Goal: Check status: Check status

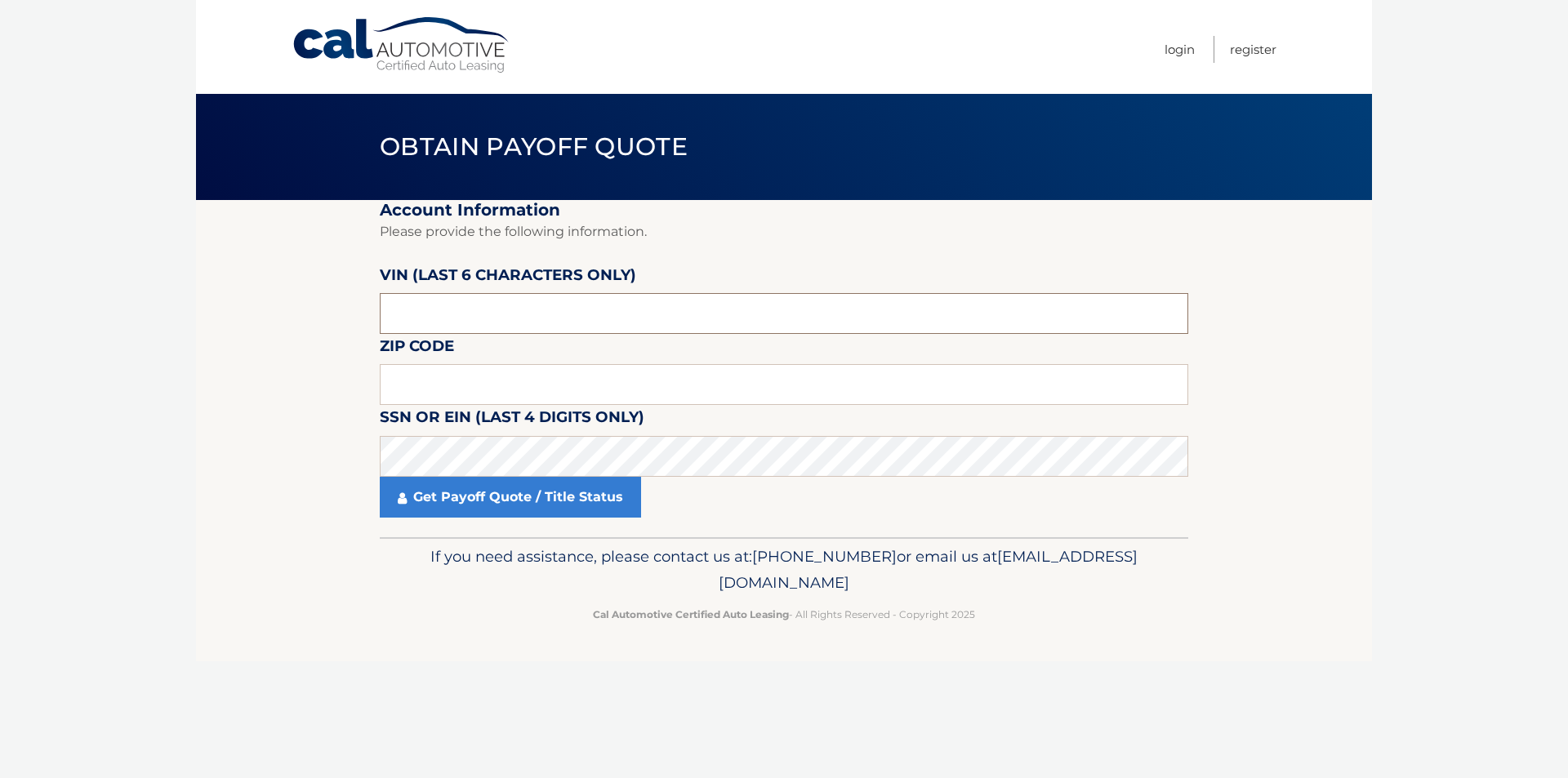
click at [498, 315] on input "text" at bounding box center [784, 313] width 809 height 41
type input "8*****"
click at [408, 318] on input "text" at bounding box center [784, 313] width 809 height 41
drag, startPoint x: 433, startPoint y: 312, endPoint x: 349, endPoint y: 313, distance: 84.0
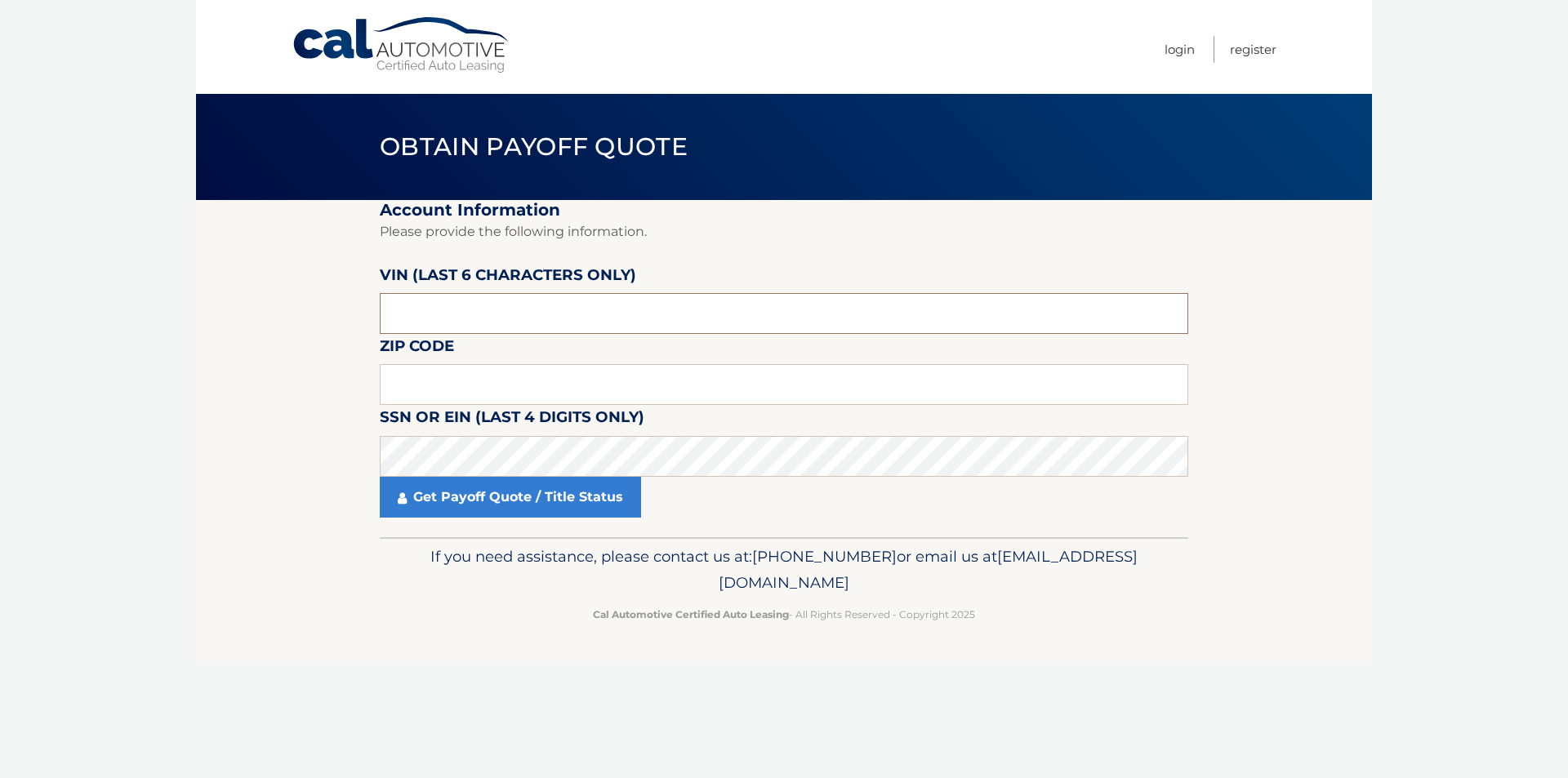
click at [349, 313] on section "Account Information Please provide the following information. [PERSON_NAME] (la…" at bounding box center [784, 369] width 1176 height 338
type input "605327"
drag, startPoint x: 413, startPoint y: 372, endPoint x: 416, endPoint y: 361, distance: 11.4
click at [413, 373] on input "text" at bounding box center [784, 384] width 809 height 41
type input "16505"
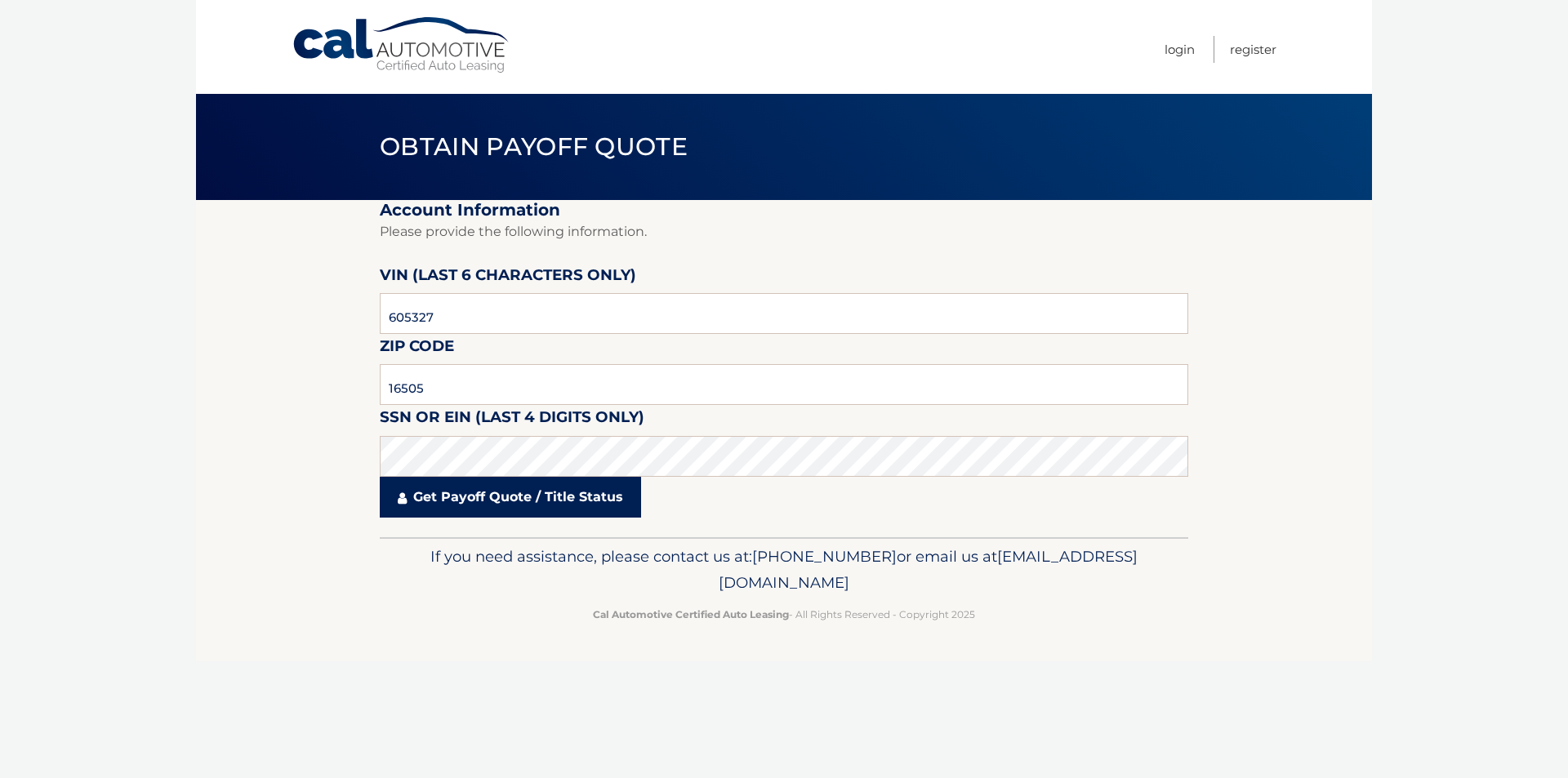
click at [476, 496] on link "Get Payoff Quote / Title Status" at bounding box center [510, 497] width 261 height 41
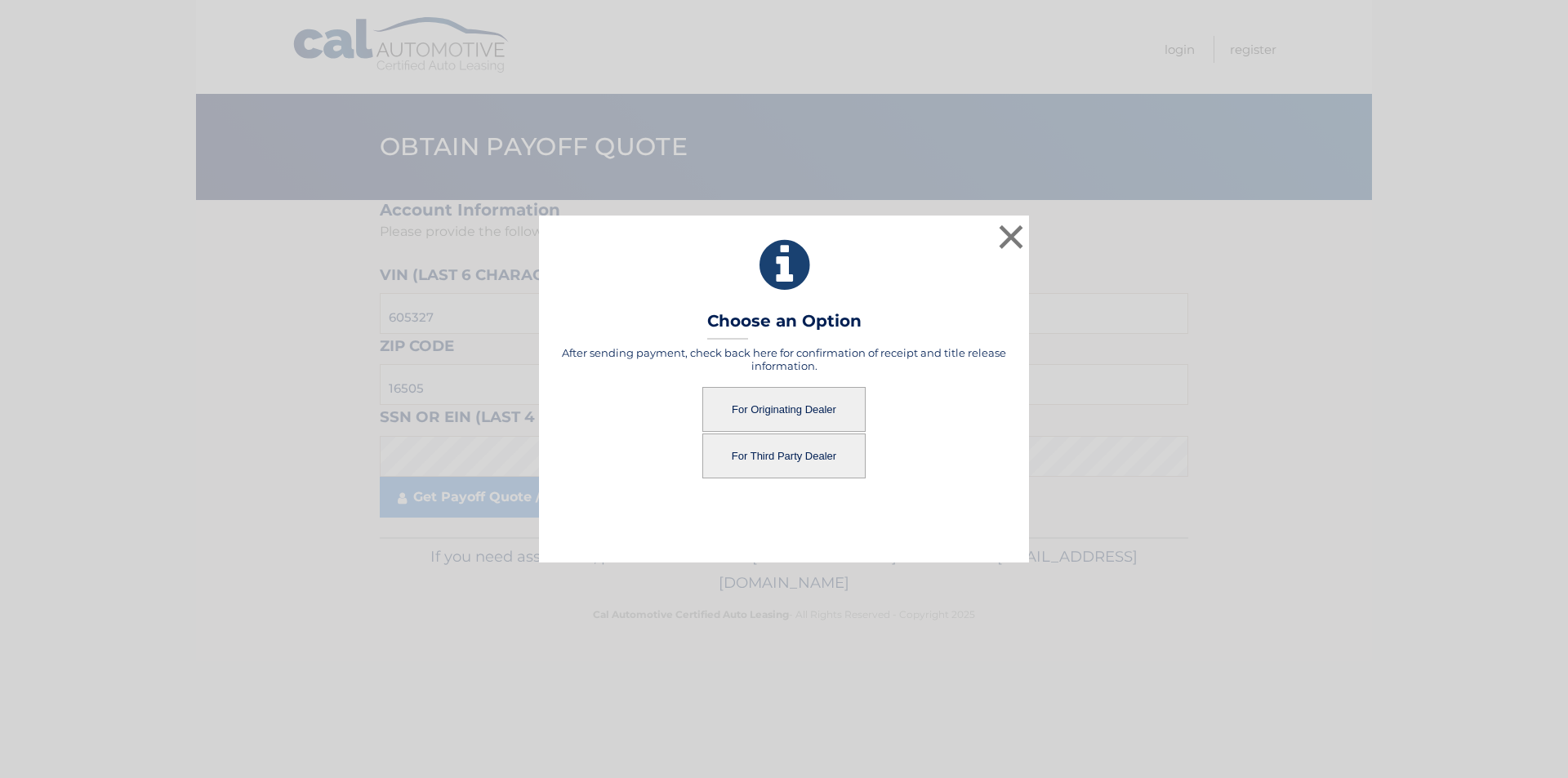
click at [806, 457] on button "For Third Party Dealer" at bounding box center [784, 456] width 163 height 44
click at [785, 458] on button "For Third Party Dealer" at bounding box center [784, 456] width 163 height 44
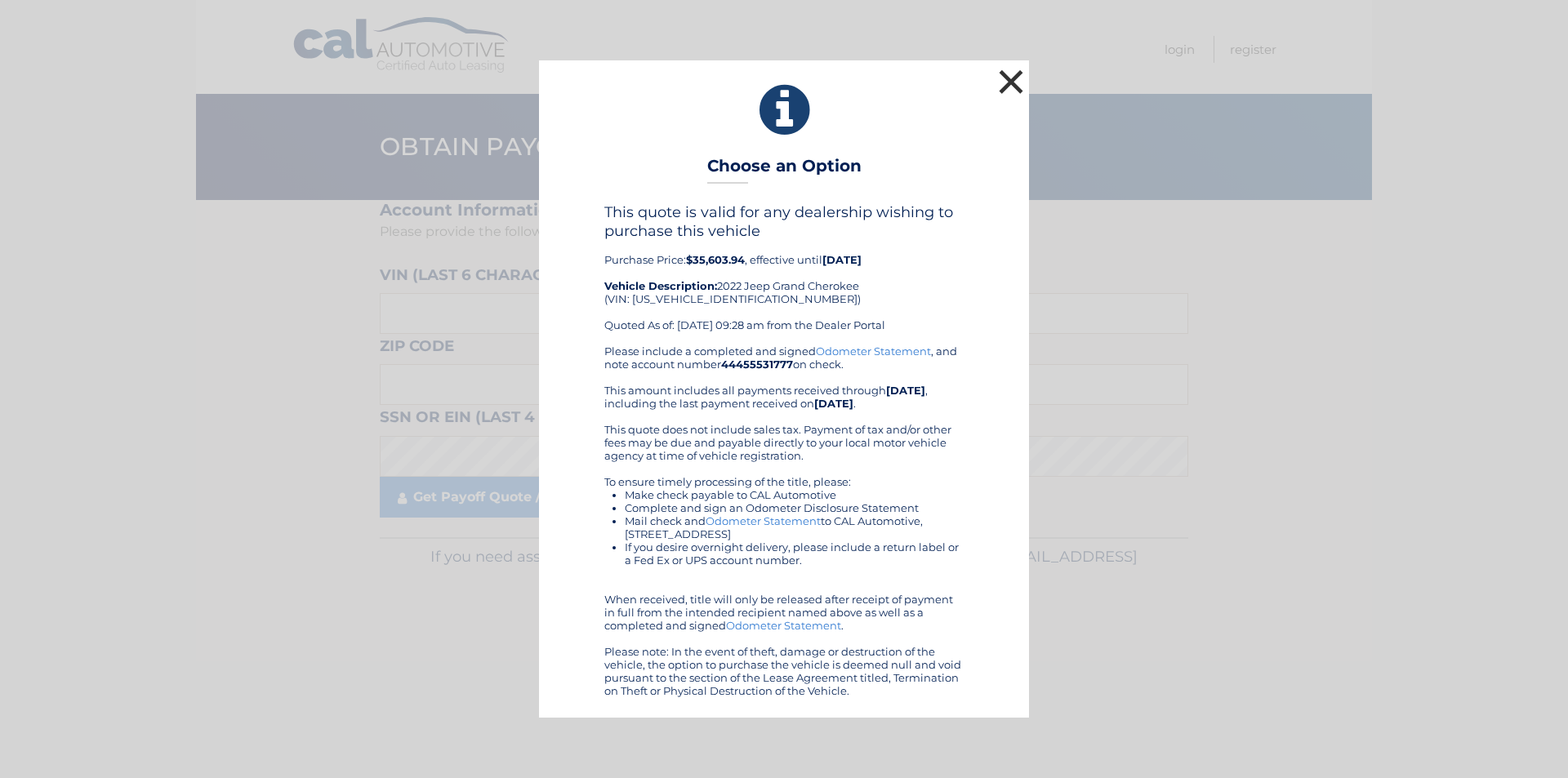
click at [1008, 83] on button "×" at bounding box center [1011, 82] width 33 height 33
